Goal: Task Accomplishment & Management: Manage account settings

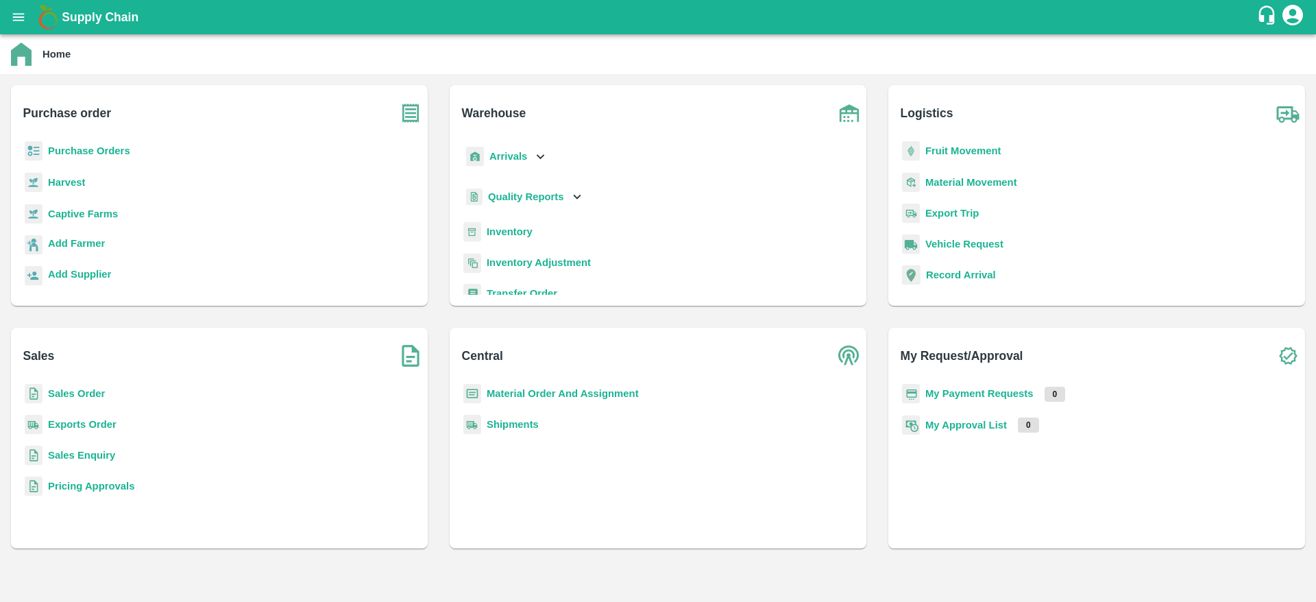
click at [59, 153] on b "Purchase Orders" at bounding box center [89, 150] width 82 height 11
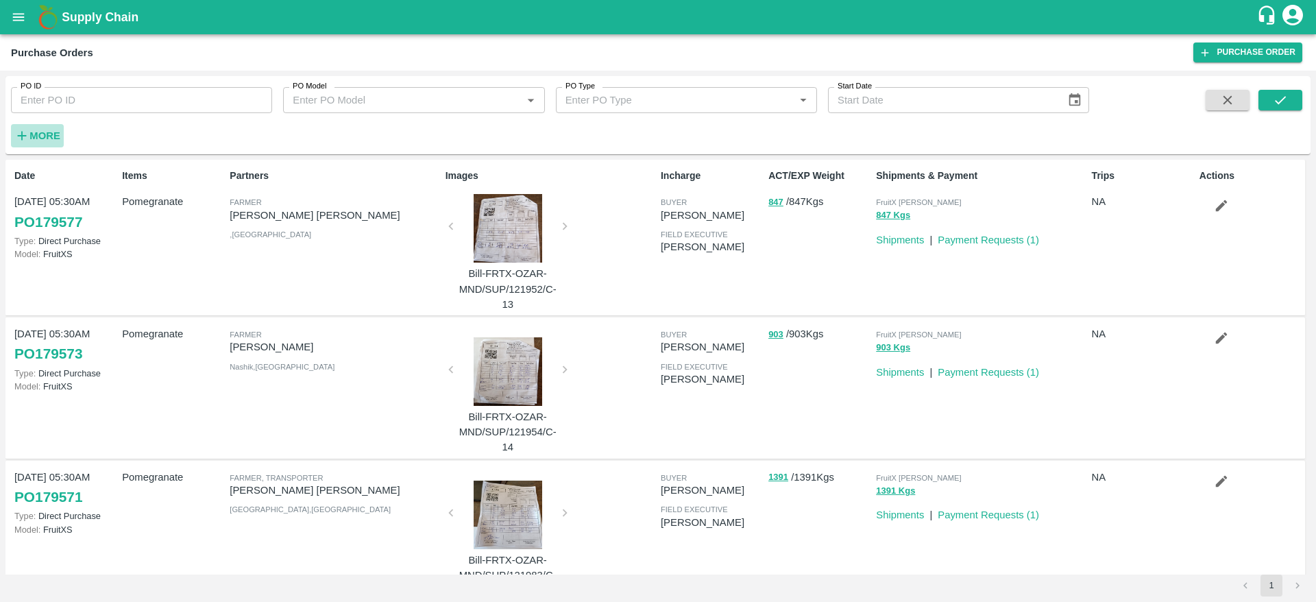
click at [32, 135] on strong "More" at bounding box center [44, 135] width 31 height 11
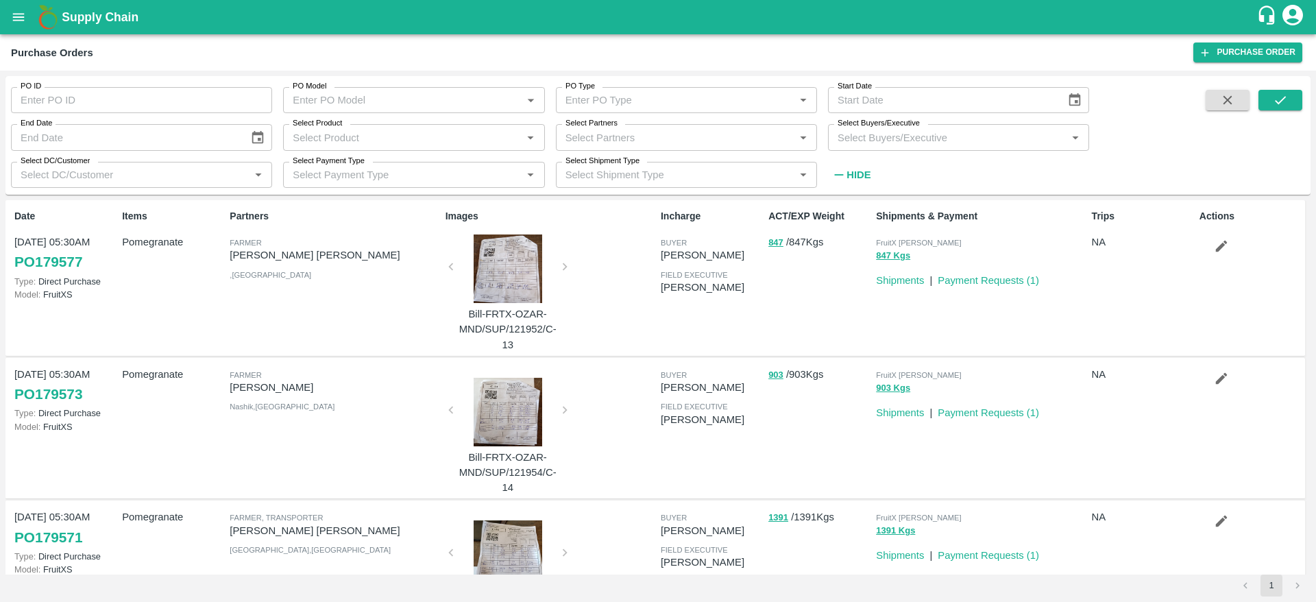
click at [945, 136] on input "Select Buyers/Executive" at bounding box center [947, 137] width 230 height 18
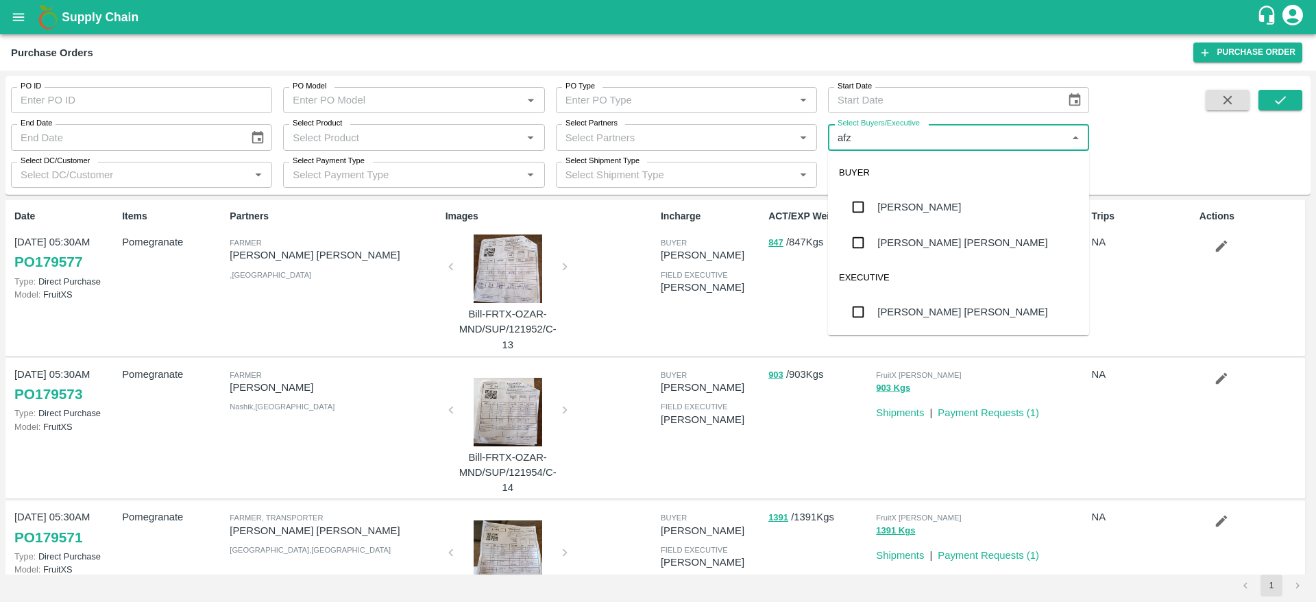
type input "afza"
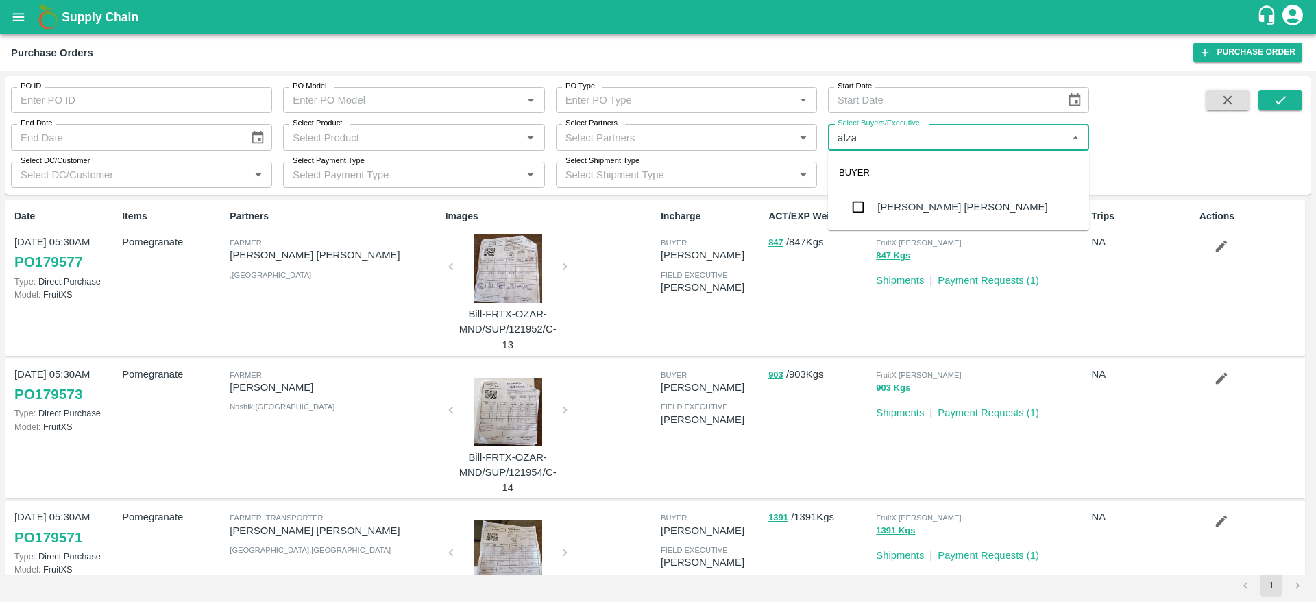
click at [937, 199] on div "[PERSON_NAME] [PERSON_NAME]" at bounding box center [962, 206] width 170 height 15
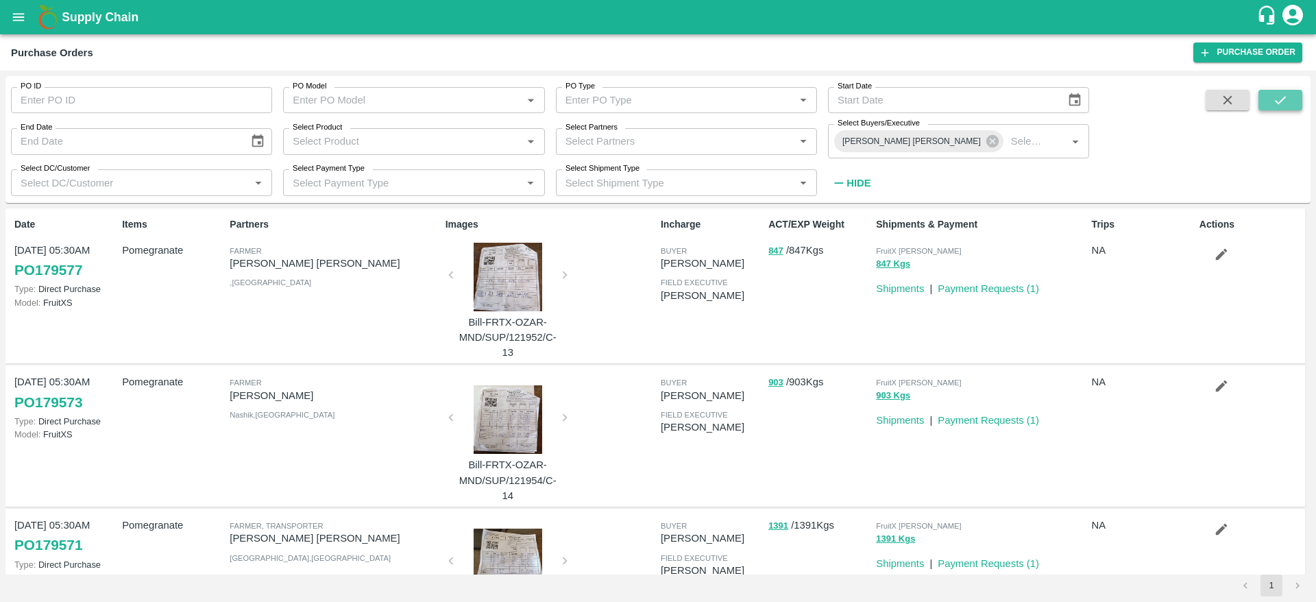
click at [1279, 106] on icon "submit" at bounding box center [1280, 100] width 15 height 15
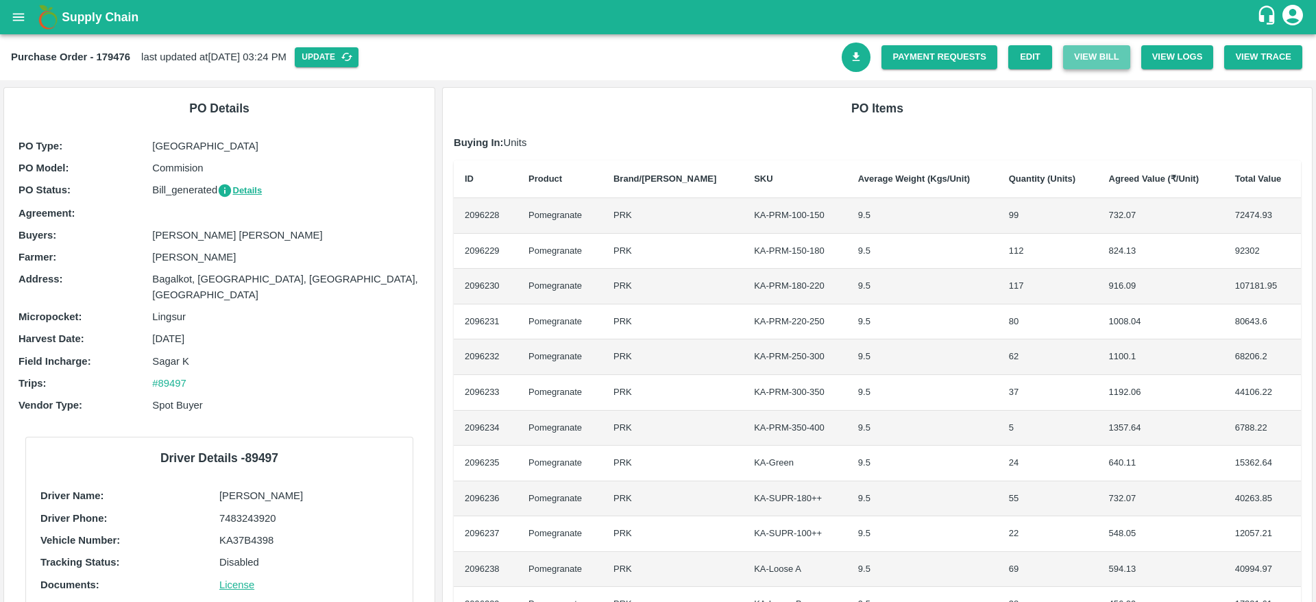
click at [1093, 68] on button "View Bill" at bounding box center [1096, 57] width 67 height 24
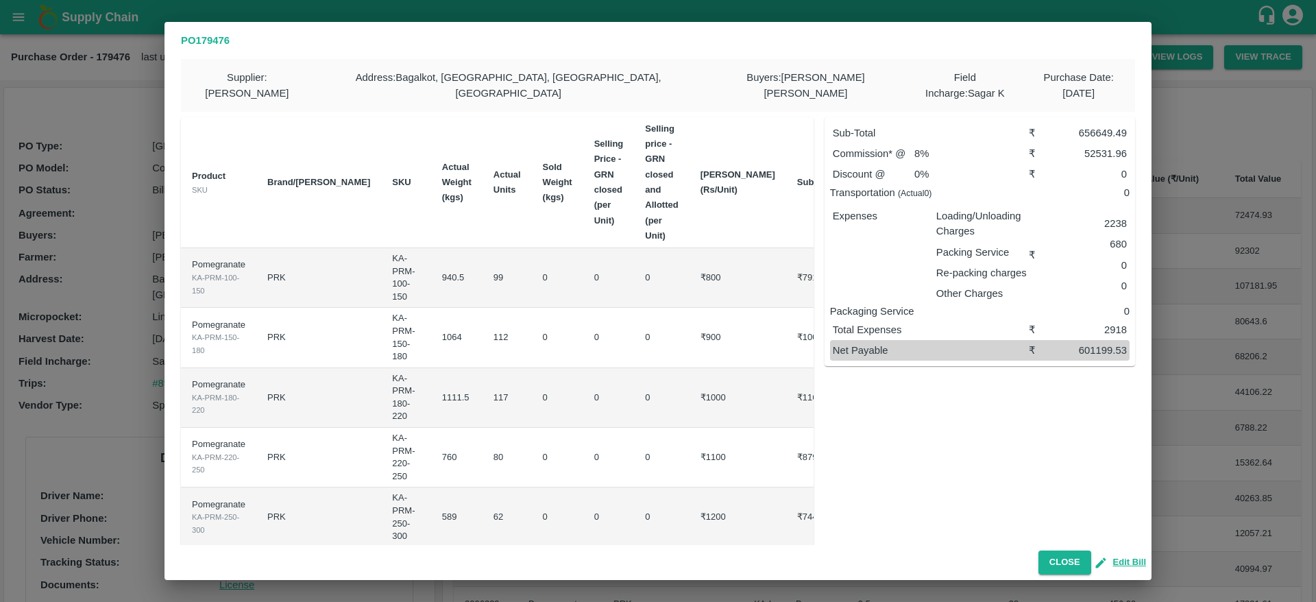
click at [1119, 552] on div "Close Edit Bill" at bounding box center [658, 562] width 987 height 35
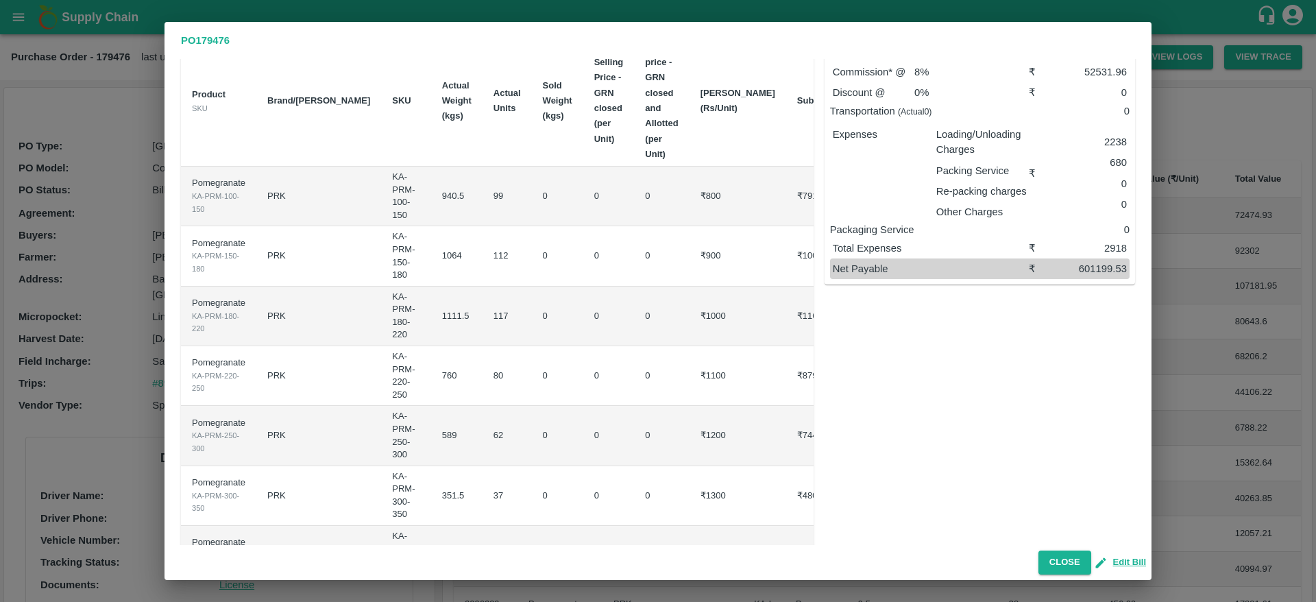
scroll to position [96, 0]
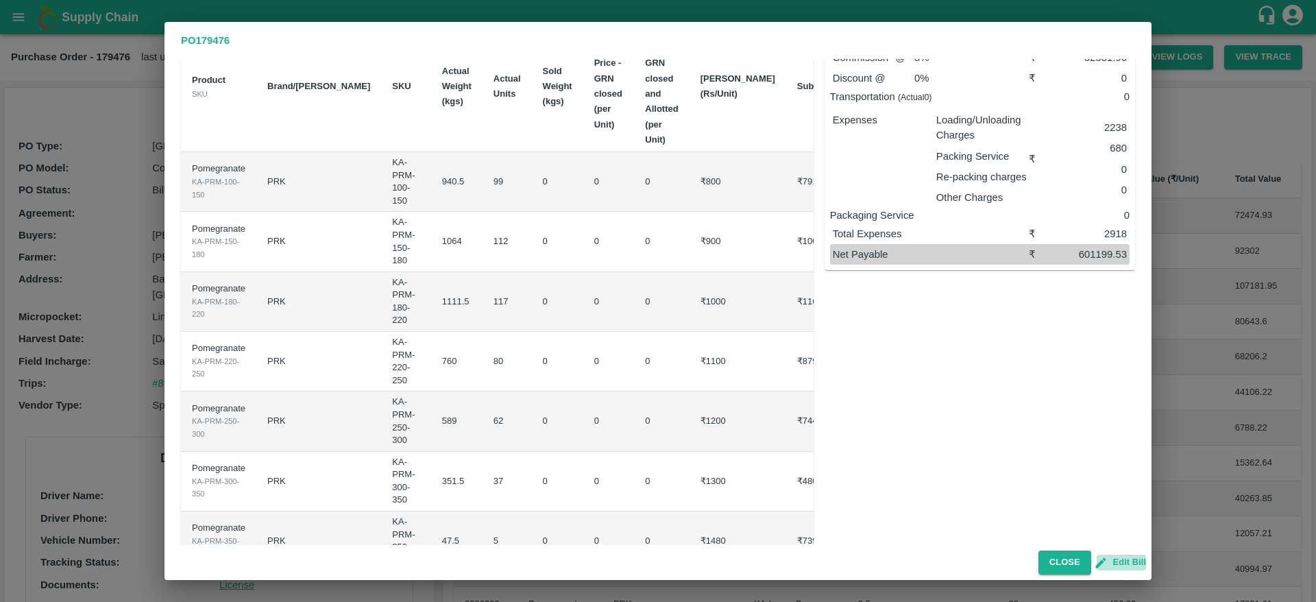
click at [1125, 559] on button "Edit Bill" at bounding box center [1121, 563] width 49 height 16
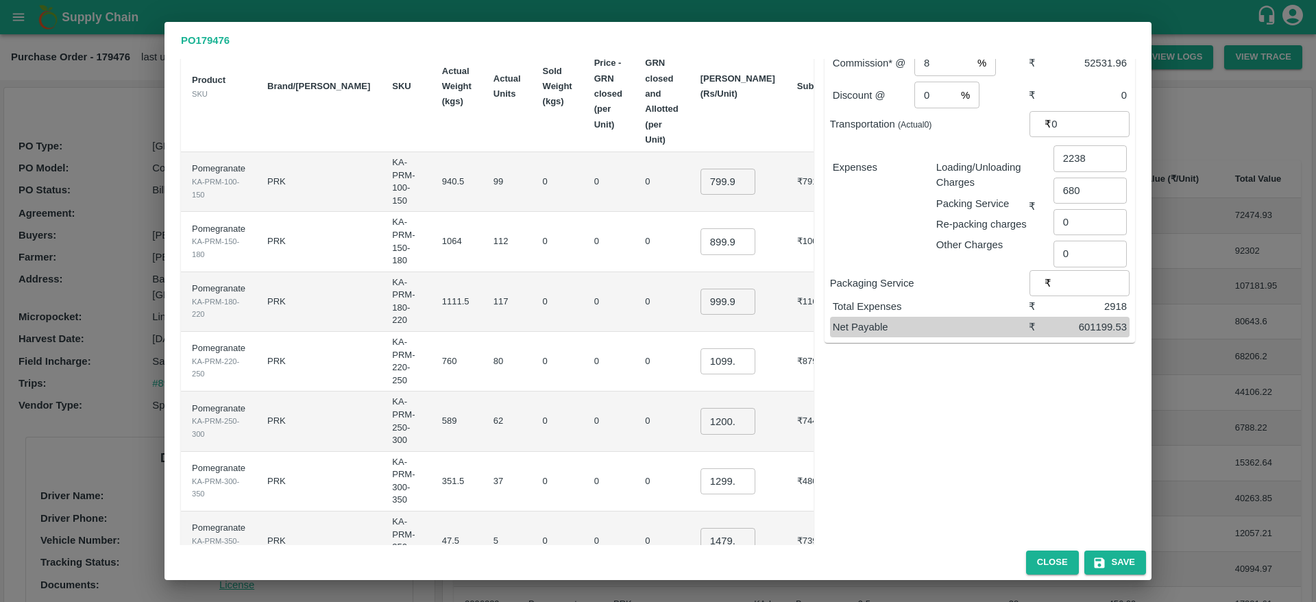
click at [701, 169] on input "799.99975" at bounding box center [728, 182] width 55 height 26
type input "800"
click at [701, 228] on input "899.9996" at bounding box center [728, 241] width 55 height 26
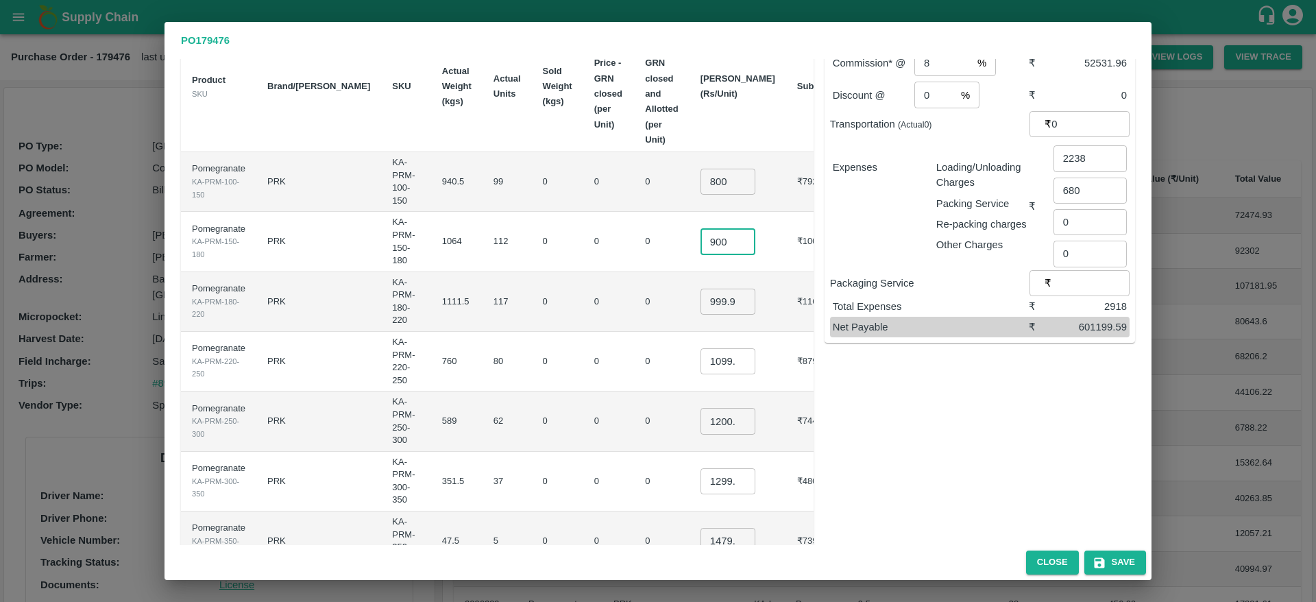
type input "900"
click at [701, 289] on input "999.9985" at bounding box center [728, 302] width 55 height 26
type input "1000"
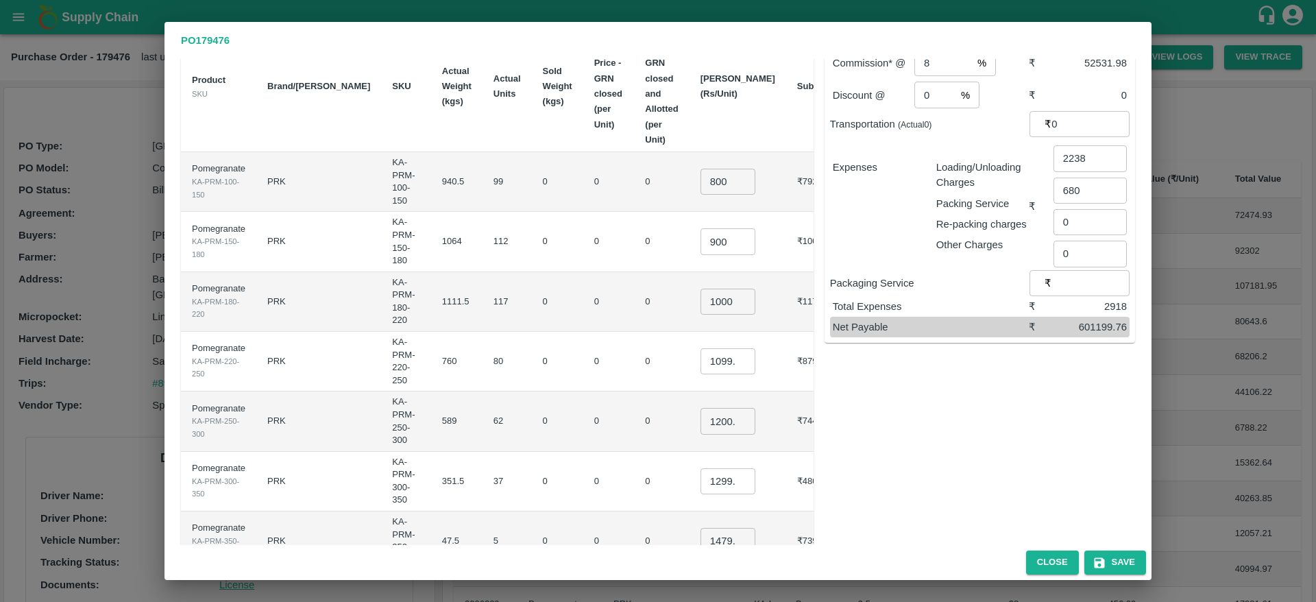
scroll to position [0, 0]
click at [690, 332] on td "1099.9955 ​" at bounding box center [738, 362] width 97 height 60
click at [701, 348] on input "1099.9955" at bounding box center [728, 361] width 55 height 26
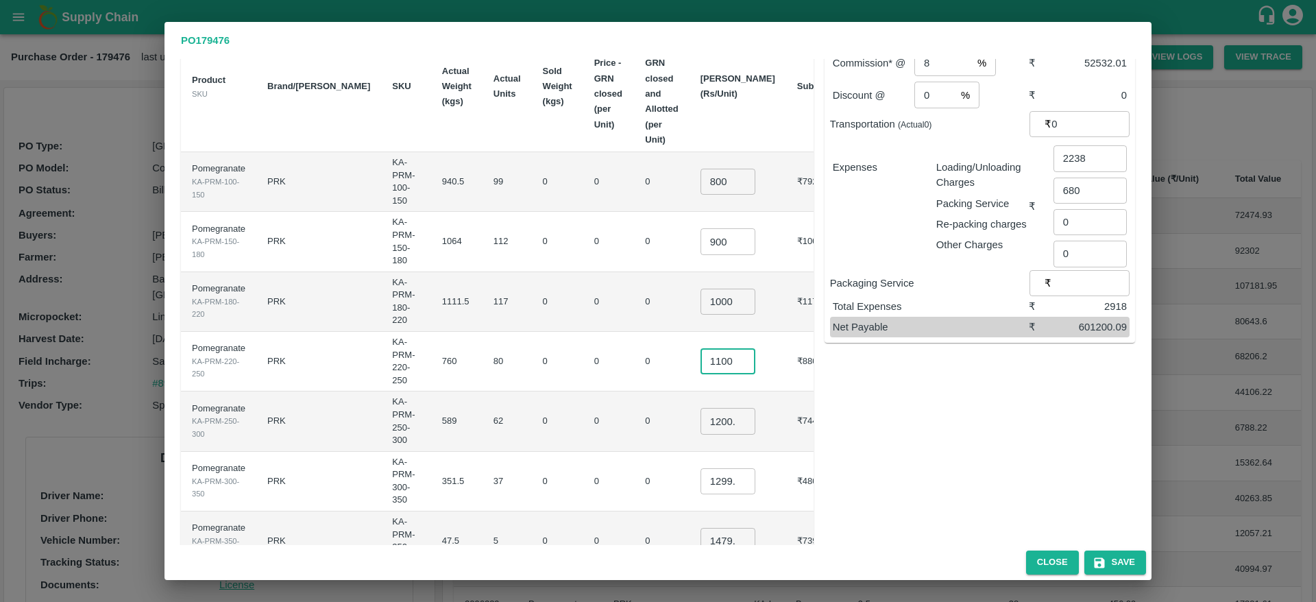
type input "1100"
click at [701, 468] on input "1299.999" at bounding box center [728, 481] width 55 height 26
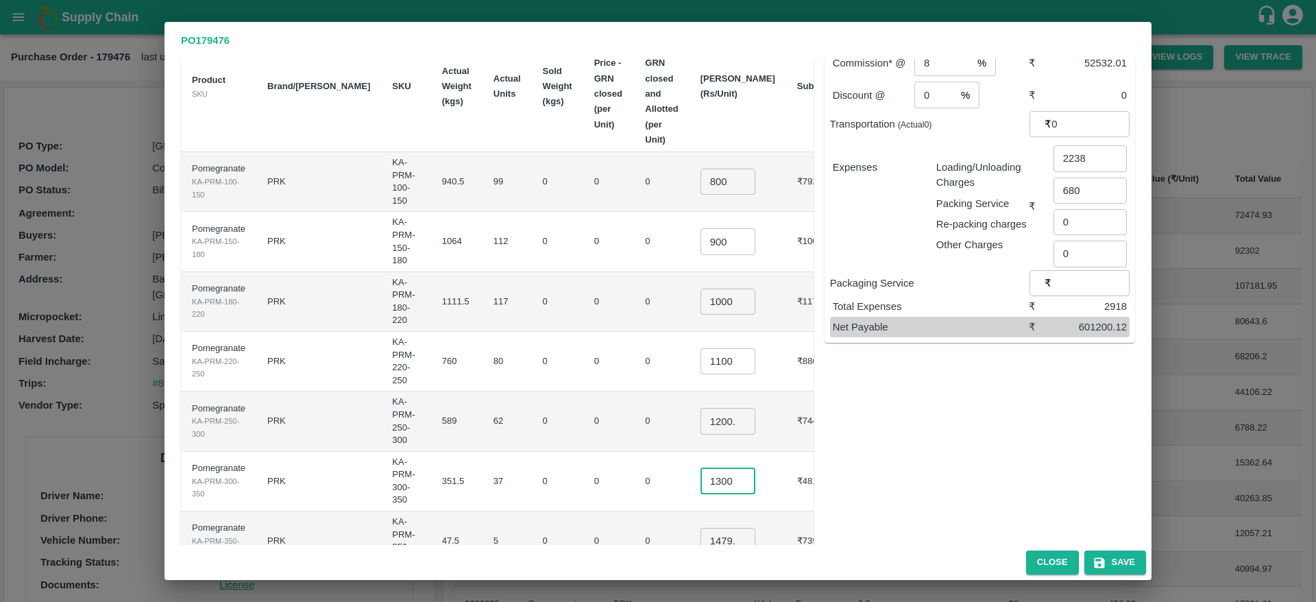
type input "1300"
click at [701, 528] on input "1479.9955" at bounding box center [728, 541] width 55 height 26
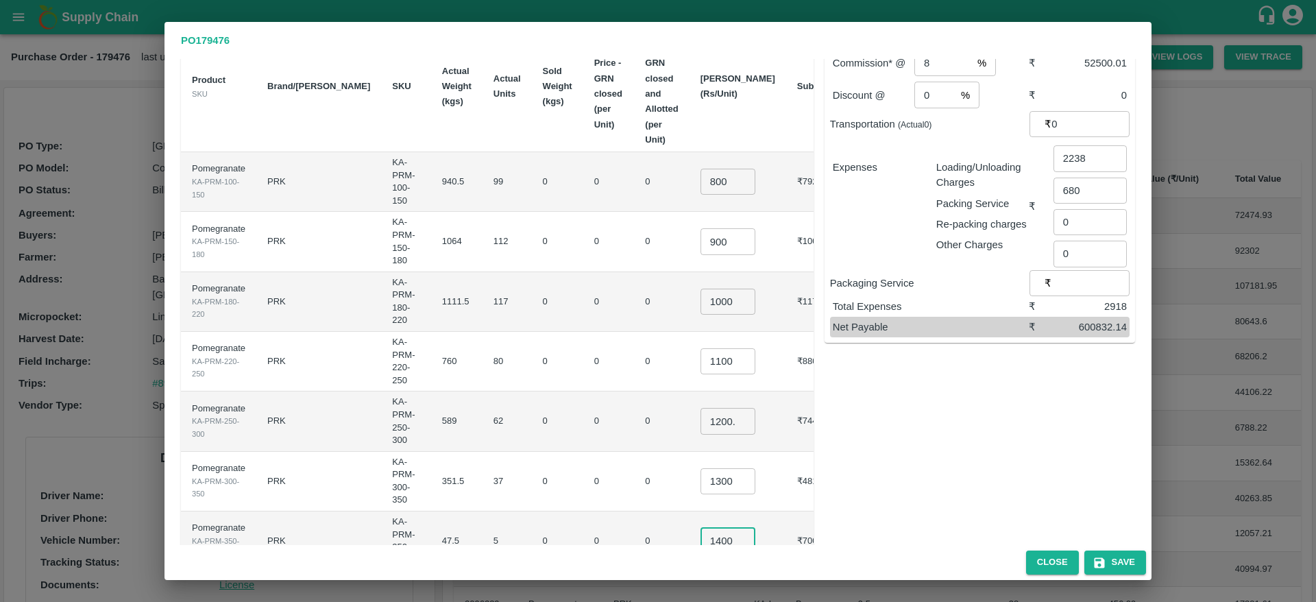
type input "1400"
click at [601, 461] on td "0" at bounding box center [608, 482] width 51 height 60
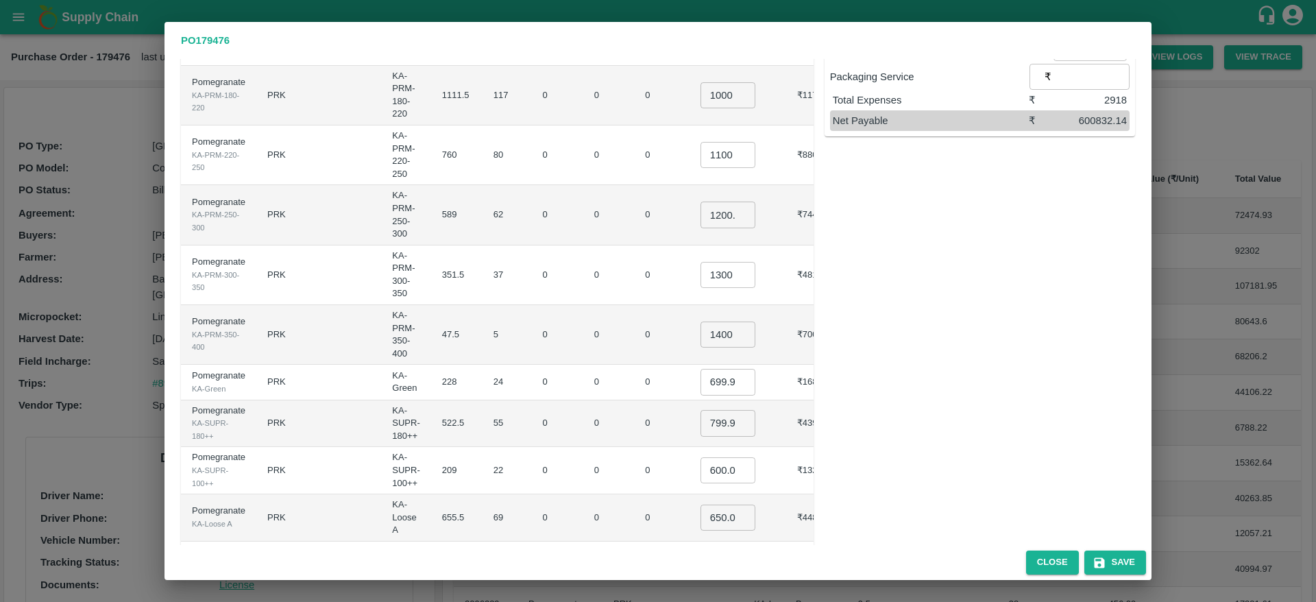
scroll to position [304, 0]
click at [701, 367] on input "699.9999" at bounding box center [728, 380] width 55 height 26
type input "700"
click at [701, 409] on input "799.99975" at bounding box center [728, 422] width 55 height 26
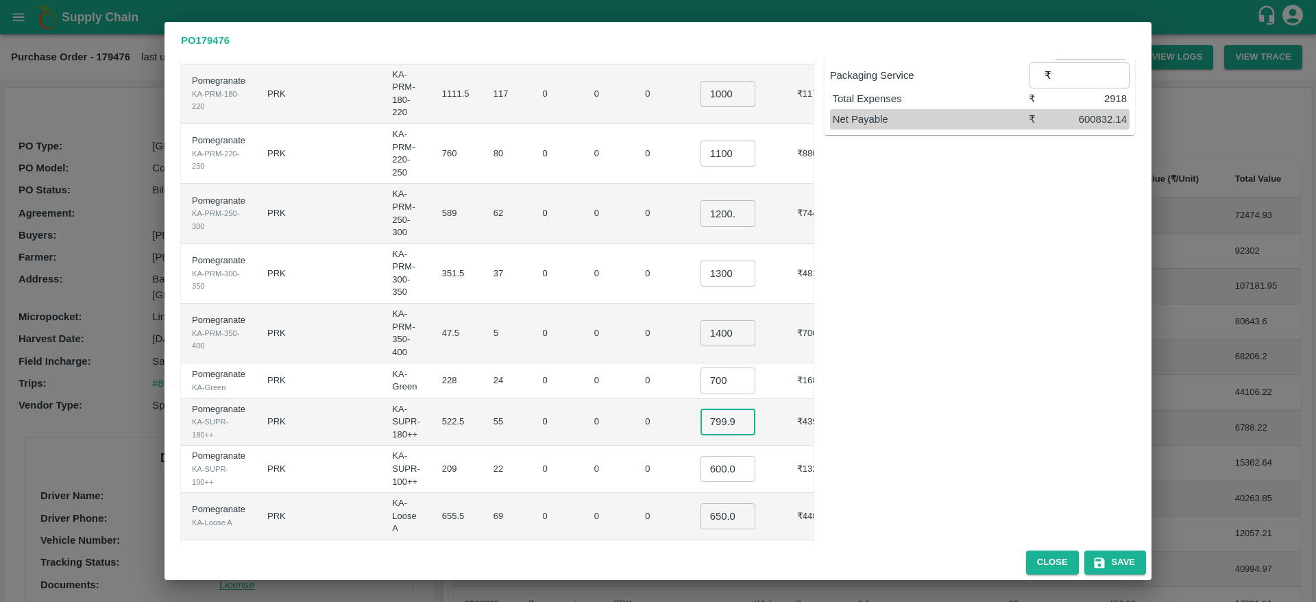
click at [701, 409] on input "799.99975" at bounding box center [728, 422] width 55 height 26
type input "800"
click at [701, 456] on input "600.00005" at bounding box center [728, 469] width 55 height 26
type input "650"
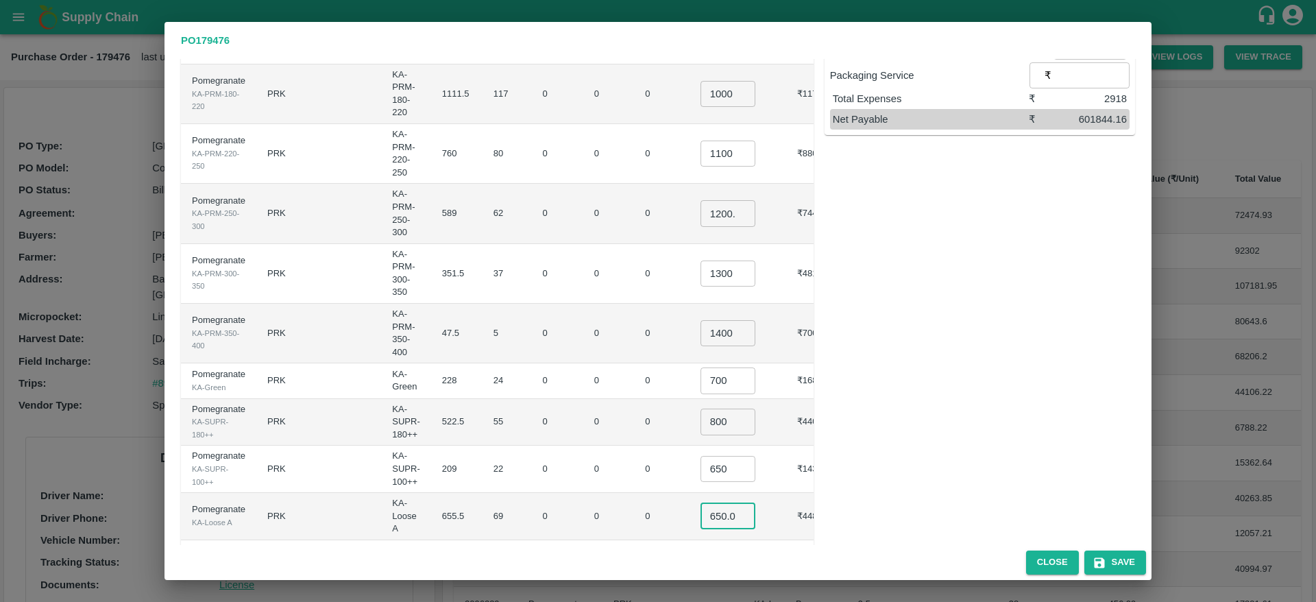
click at [701, 503] on input "650.00045" at bounding box center [728, 516] width 55 height 26
type input "650"
click at [642, 493] on td "0" at bounding box center [661, 516] width 55 height 47
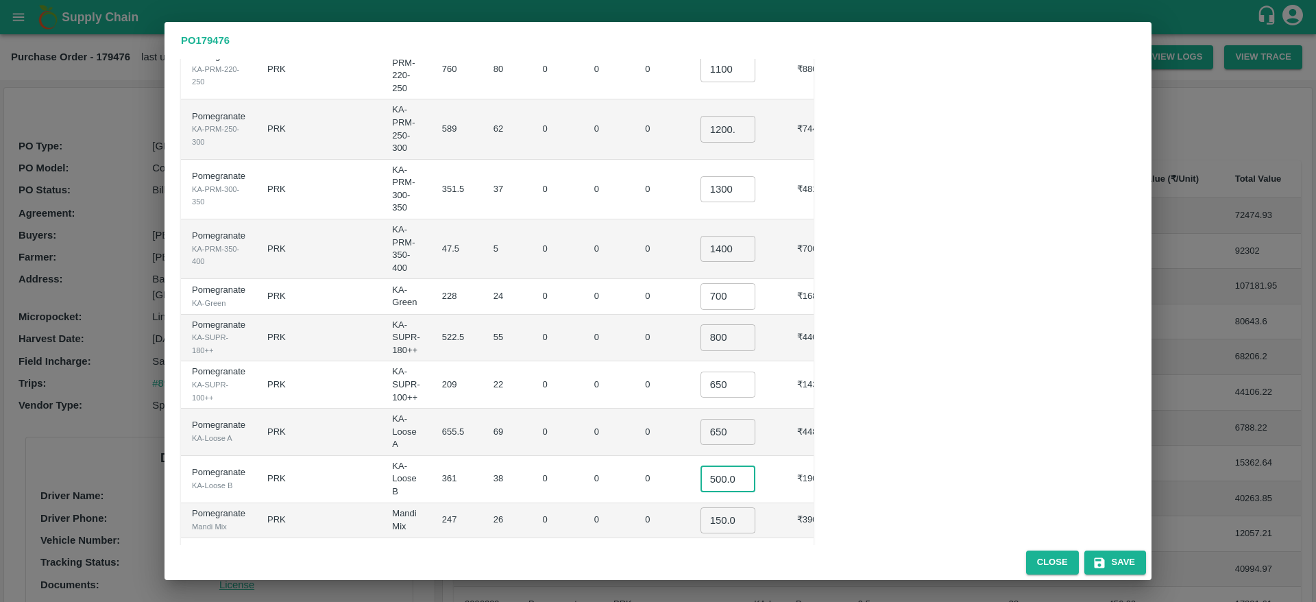
click at [701, 466] on input "500.0002" at bounding box center [728, 479] width 55 height 26
type input "500"
click at [701, 507] on input "150.00025" at bounding box center [728, 520] width 55 height 26
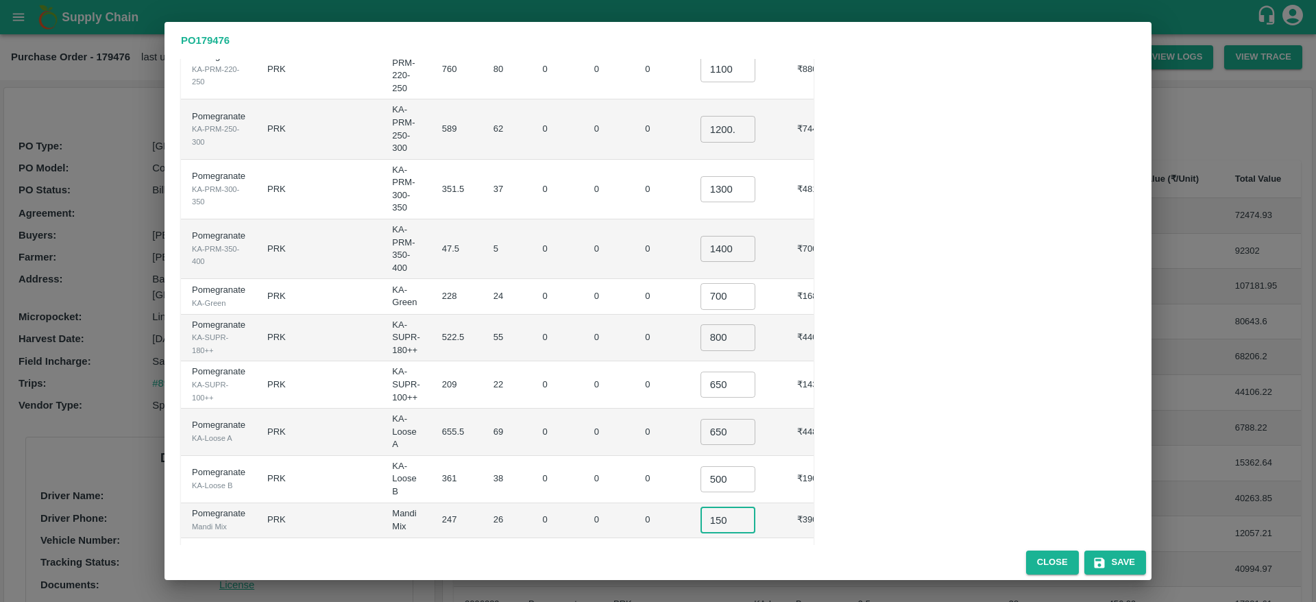
type input "150"
click at [634, 409] on td "0" at bounding box center [661, 432] width 55 height 47
click at [704, 372] on input "650" at bounding box center [728, 385] width 55 height 26
click at [886, 251] on div "Sub-Total ₹ 656250.12 Commission* @ 8 % ​ ₹ 52500.01 Discount @ 0 % ​ ₹ 0 Trans…" at bounding box center [974, 140] width 321 height 844
click at [705, 372] on input "600" at bounding box center [728, 385] width 55 height 26
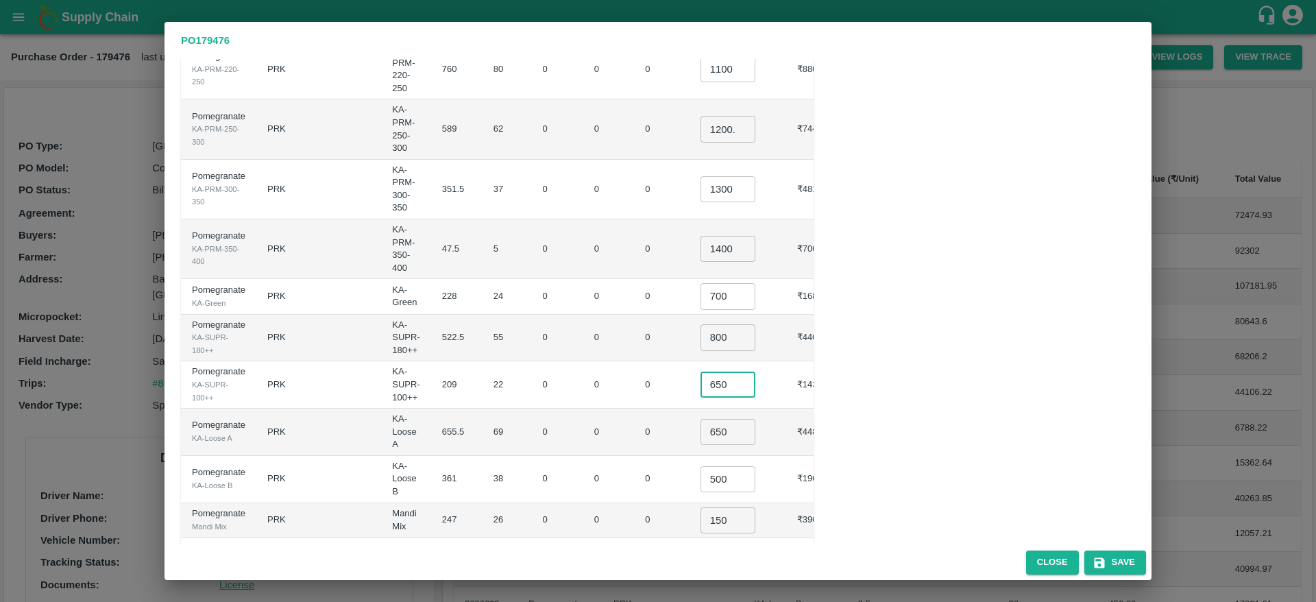
type input "650"
click at [858, 319] on div "Sub-Total ₹ 657350.12 Commission* @ 8 % ​ ₹ 52588.01 Discount @ 0 % ​ ₹ 0 Trans…" at bounding box center [974, 140] width 321 height 844
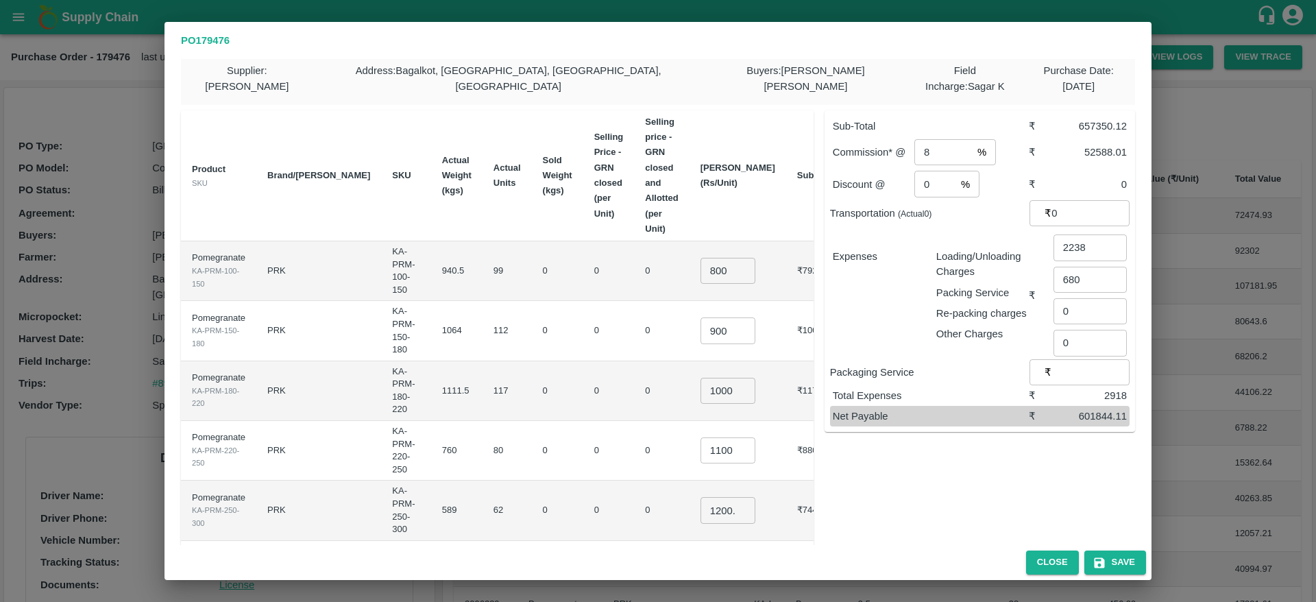
scroll to position [0, 0]
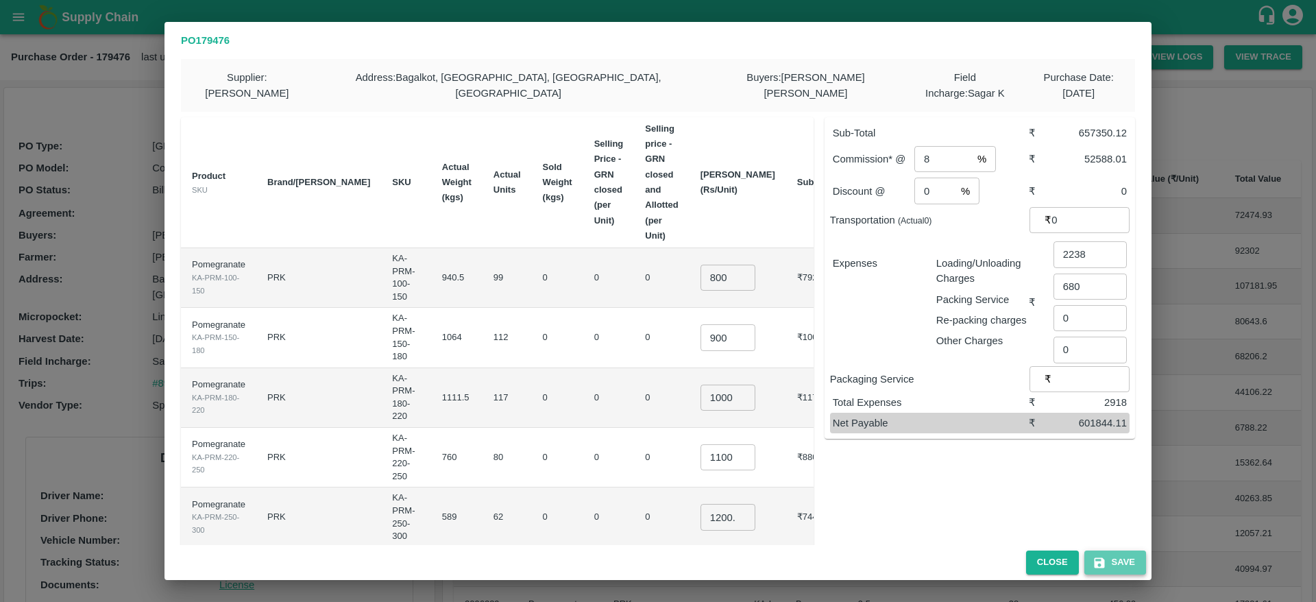
click at [1122, 567] on button "Save" at bounding box center [1115, 562] width 62 height 24
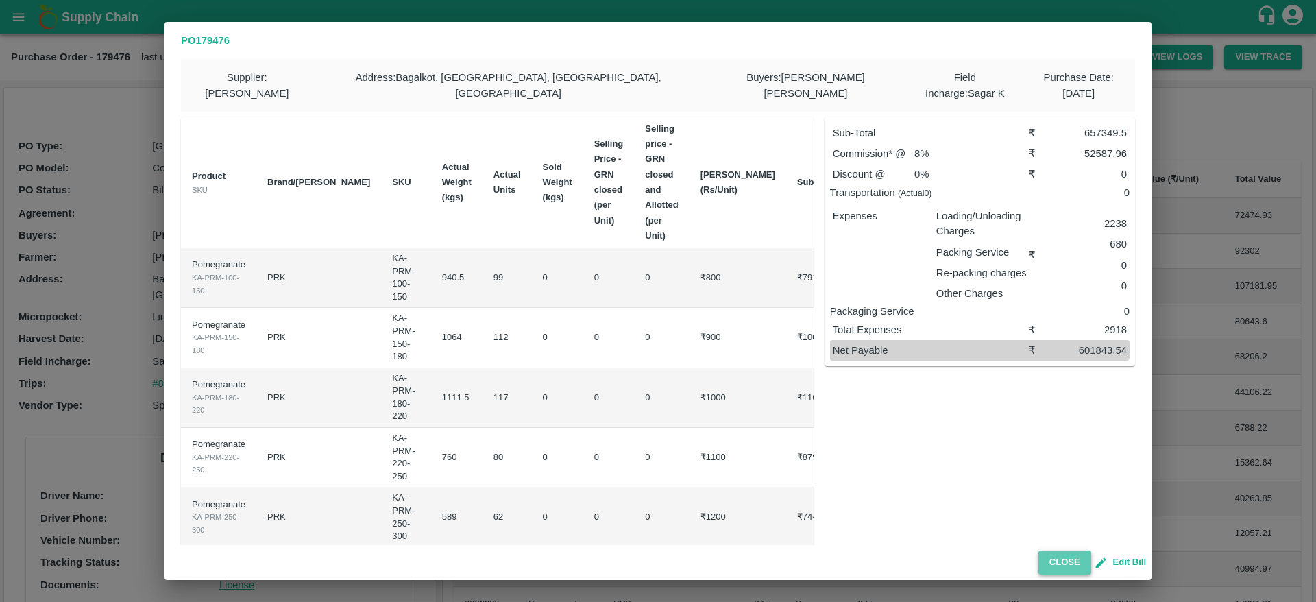
click at [1057, 563] on button "Close" at bounding box center [1064, 562] width 53 height 24
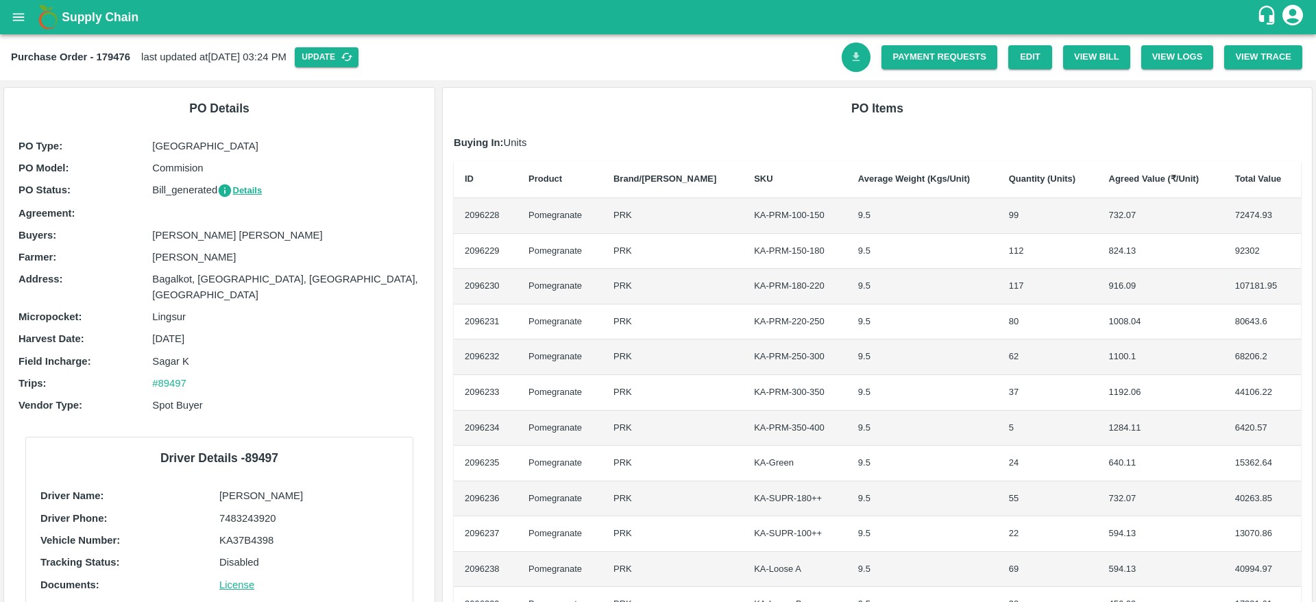
click at [850, 56] on icon "Download Bill" at bounding box center [856, 57] width 13 height 13
